Goal: Submit feedback/report problem

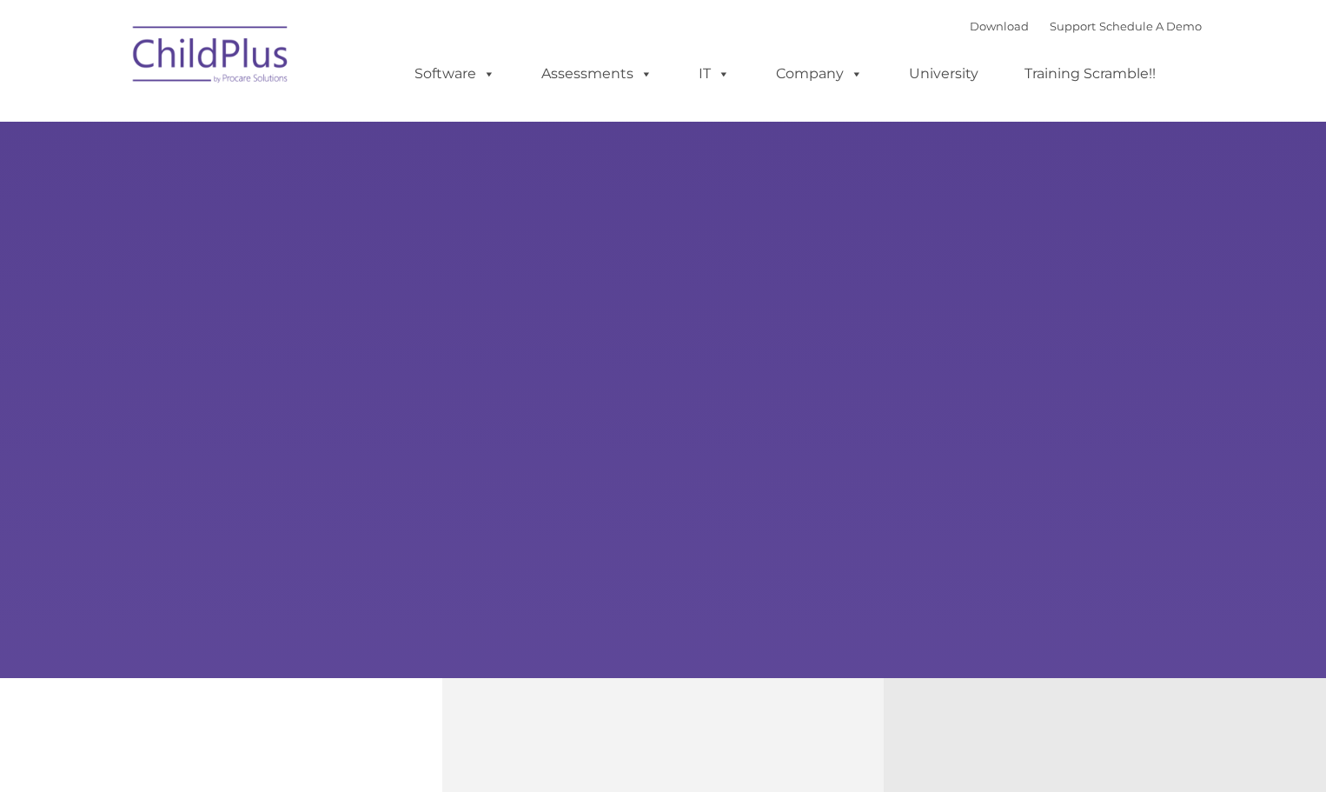
select select "MEDIUM"
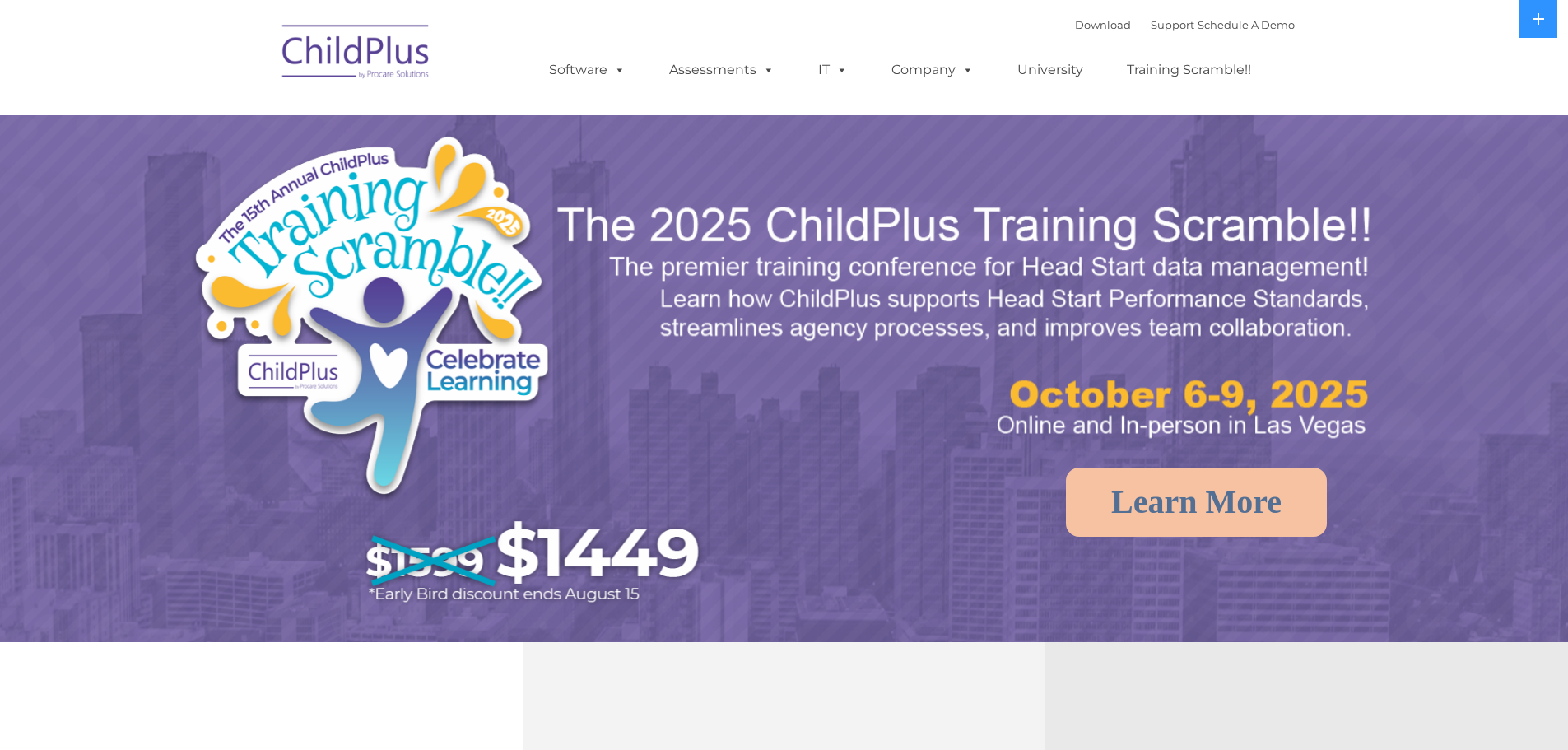
select select "MEDIUM"
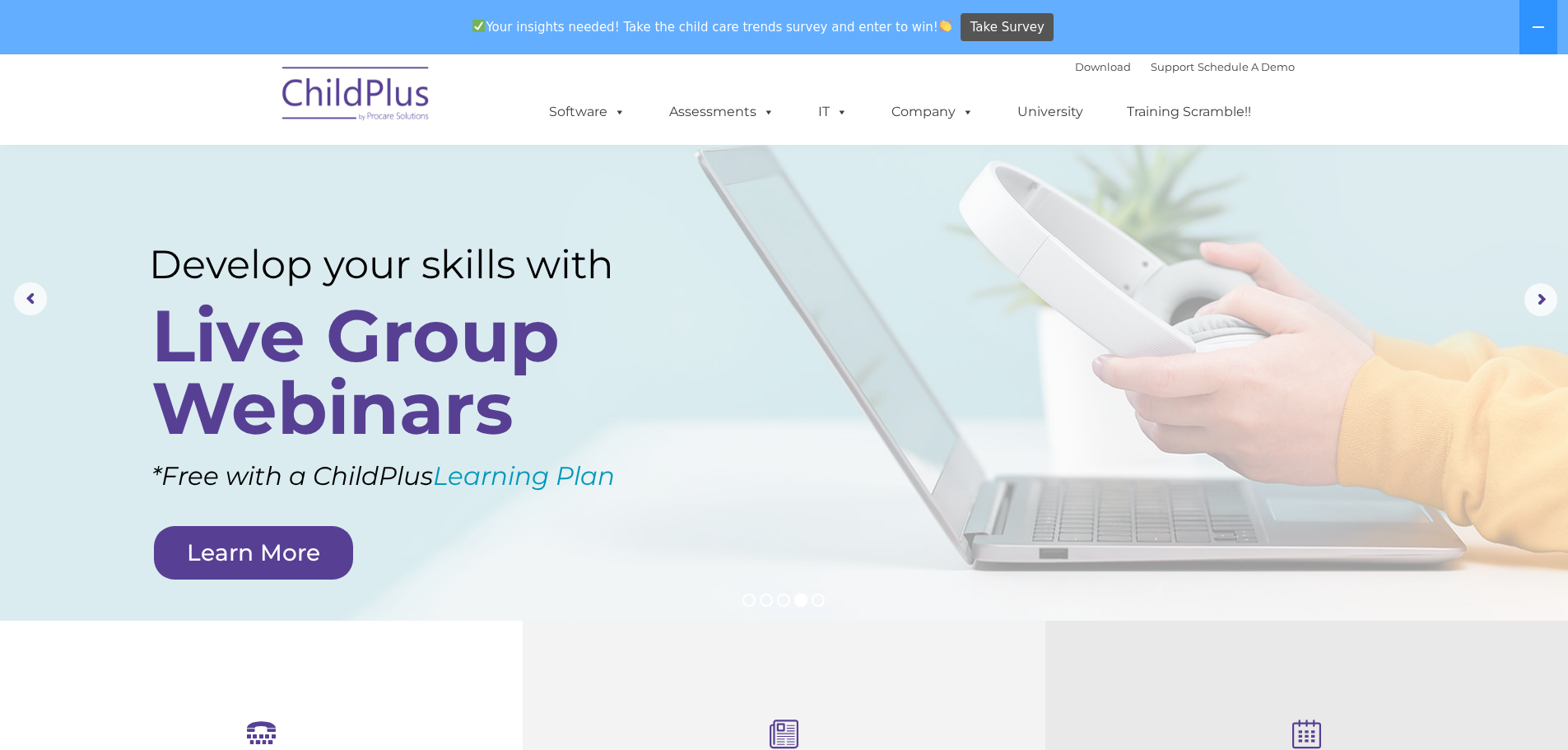
scroll to position [73, 0]
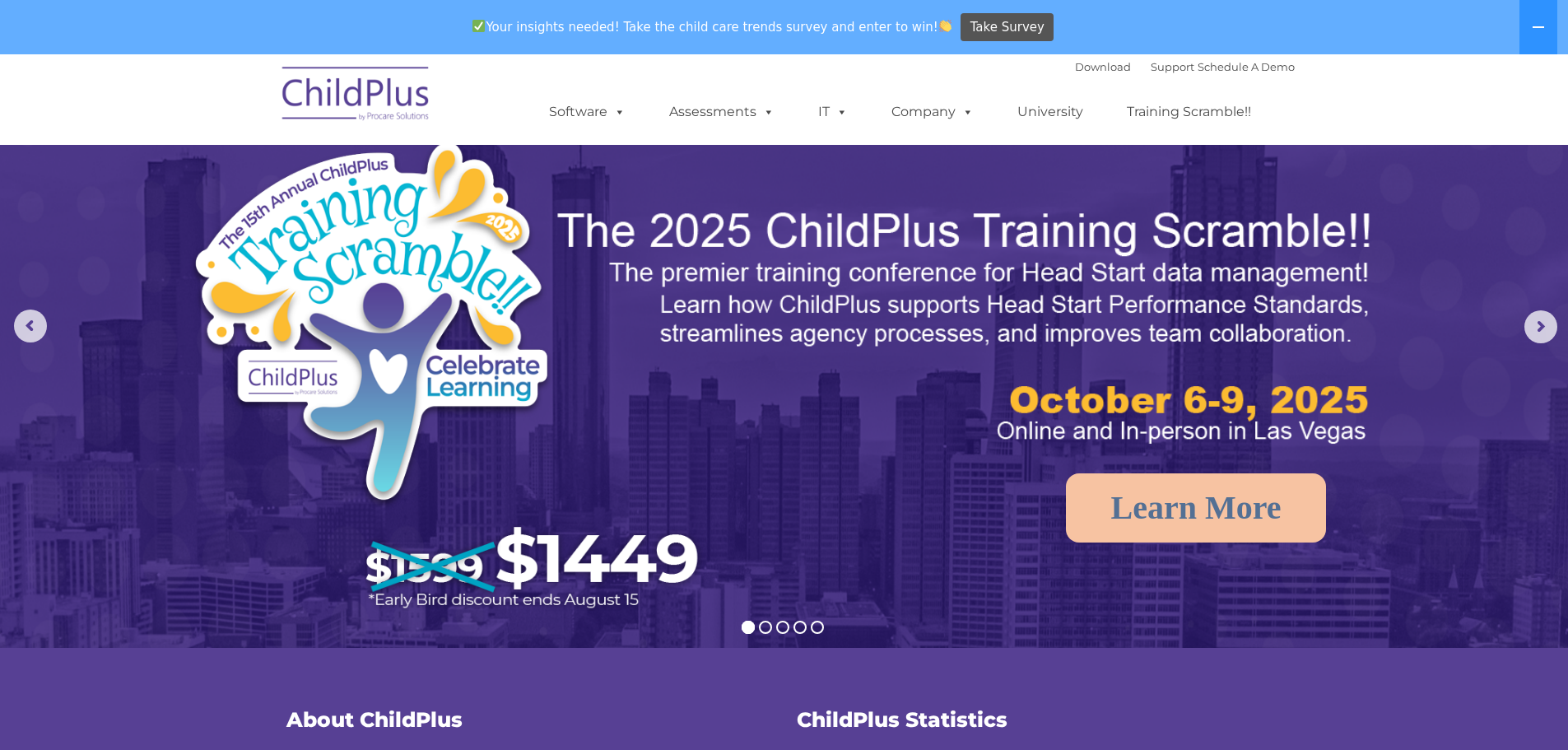
scroll to position [21, 0]
